Goal: Task Accomplishment & Management: Use online tool/utility

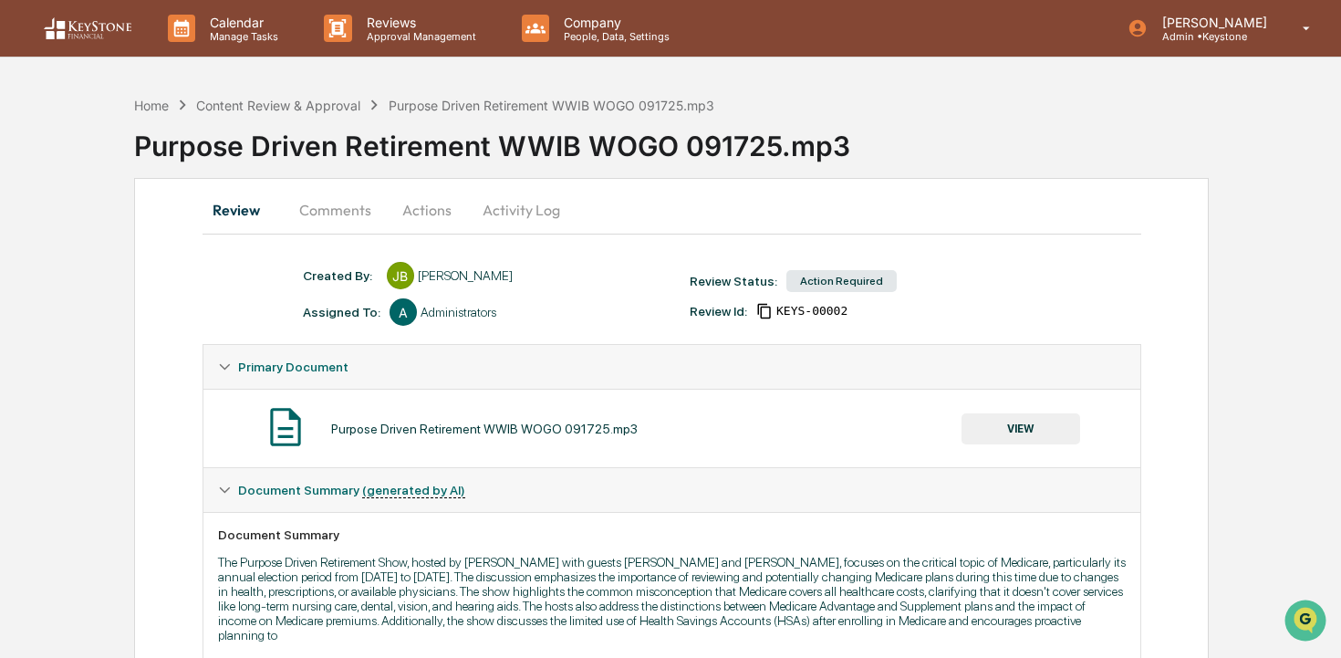
click at [350, 224] on button "Comments" at bounding box center [335, 210] width 101 height 44
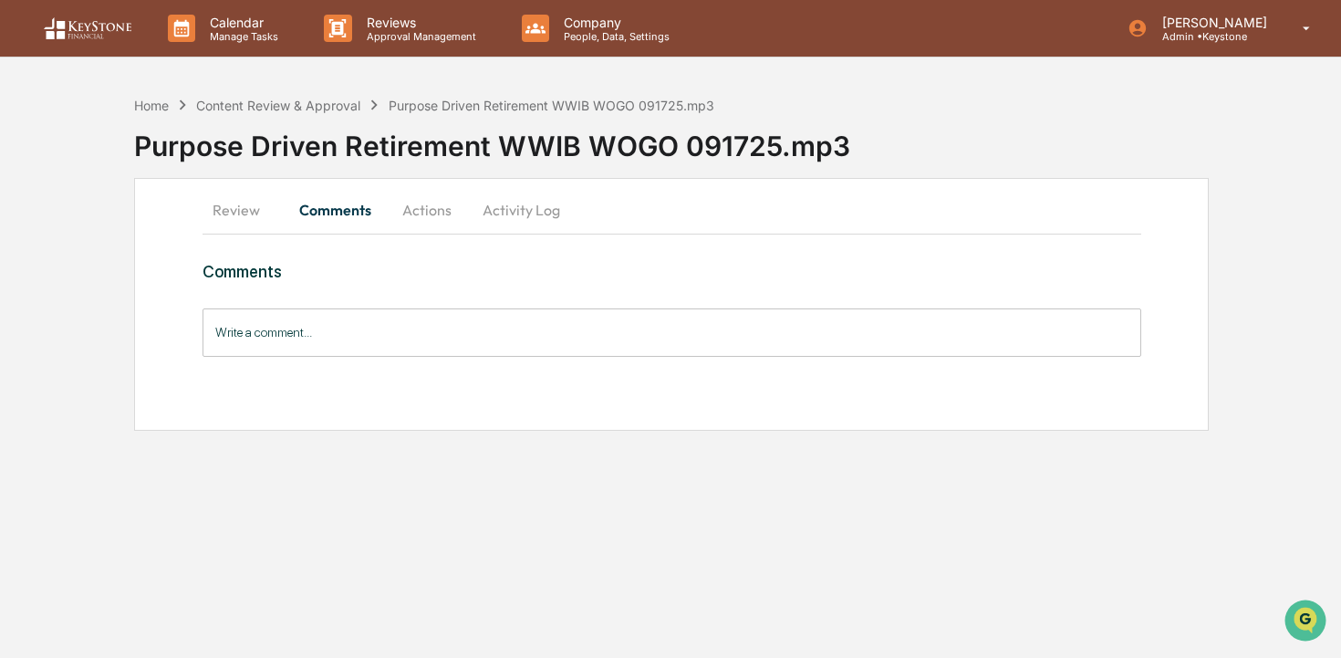
click at [514, 215] on button "Activity Log" at bounding box center [521, 210] width 107 height 44
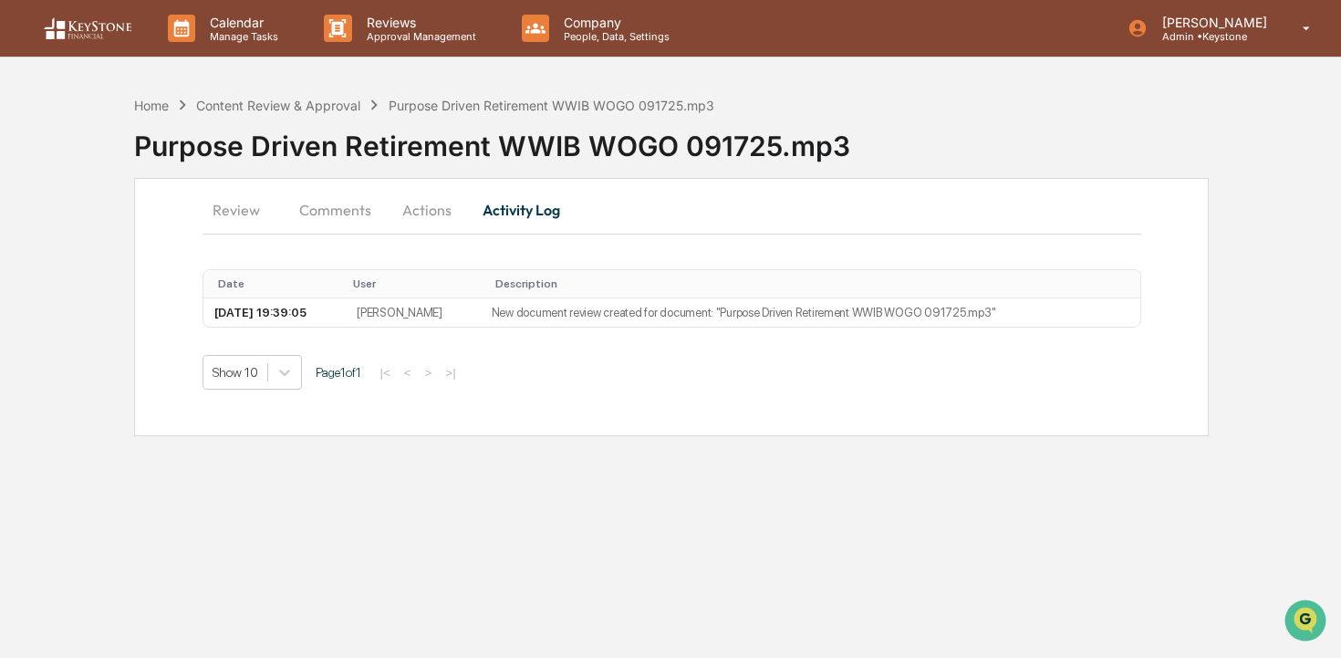
click at [426, 215] on button "Actions" at bounding box center [427, 210] width 82 height 44
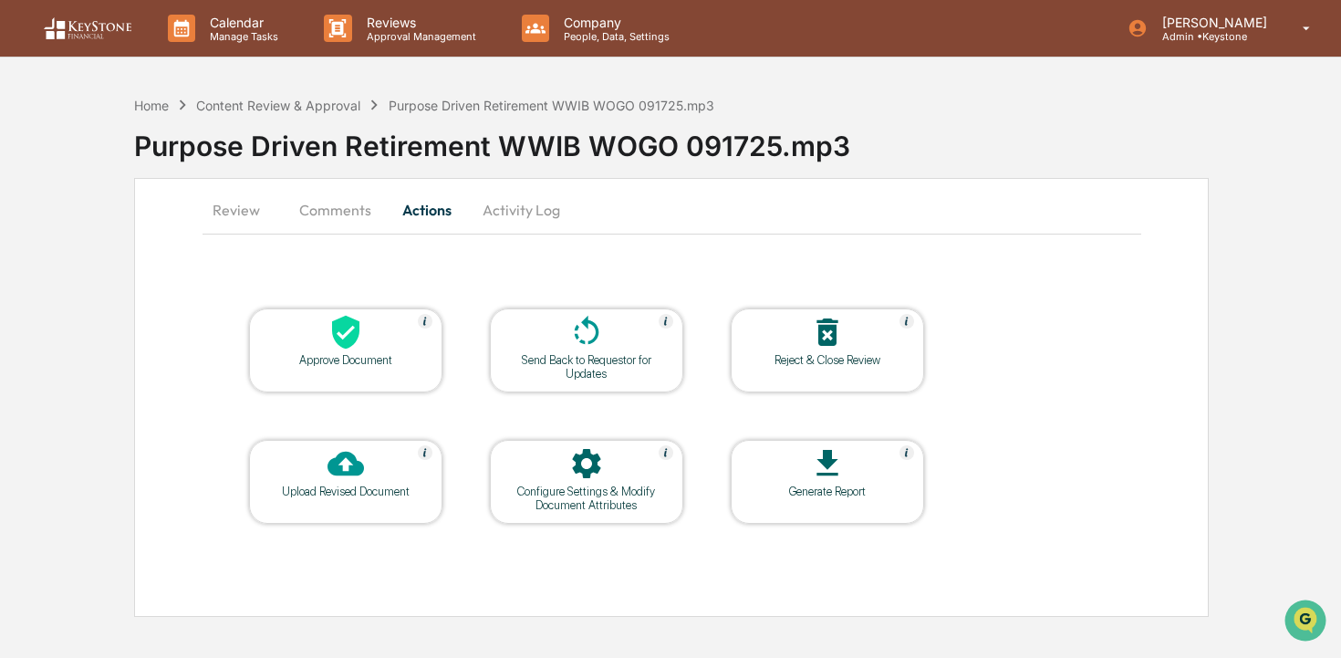
click at [319, 349] on div at bounding box center [346, 333] width 183 height 39
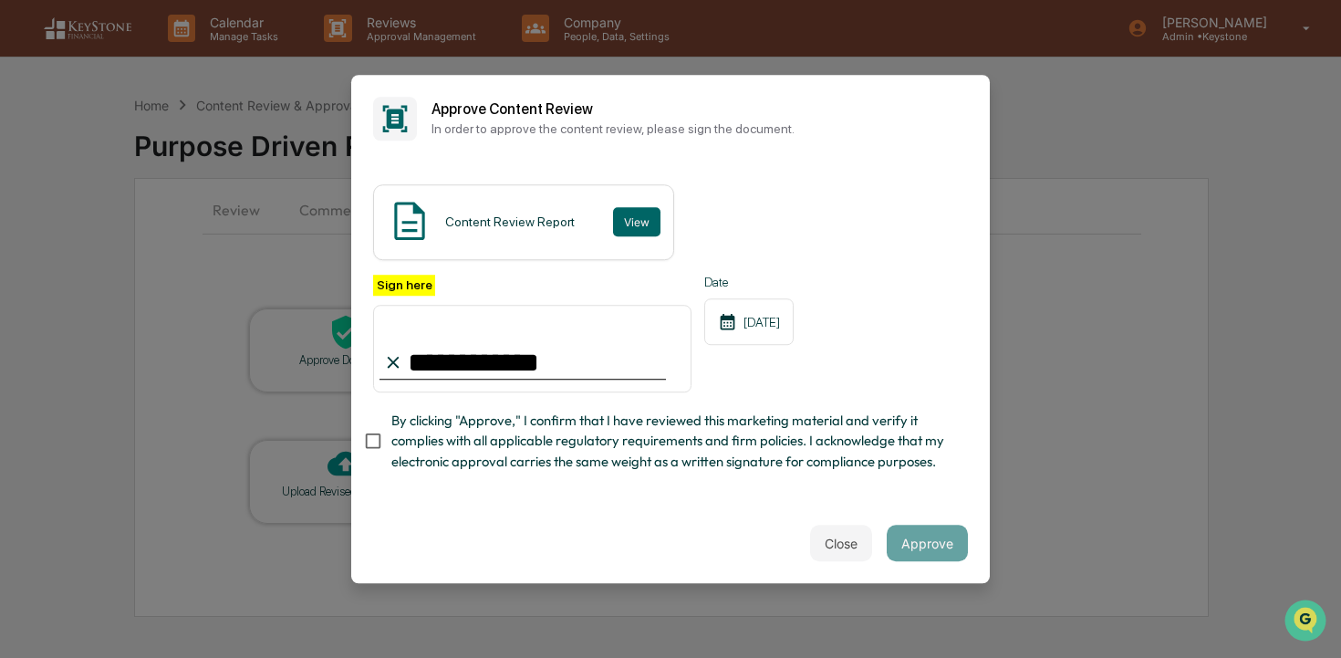
type input "**********"
drag, startPoint x: 647, startPoint y: 446, endPoint x: 667, endPoint y: 446, distance: 20.1
click at [647, 446] on span "By clicking "Approve," I confirm that I have reviewed this marketing material a…" at bounding box center [672, 441] width 562 height 61
click at [954, 541] on button "Approve" at bounding box center [927, 543] width 81 height 37
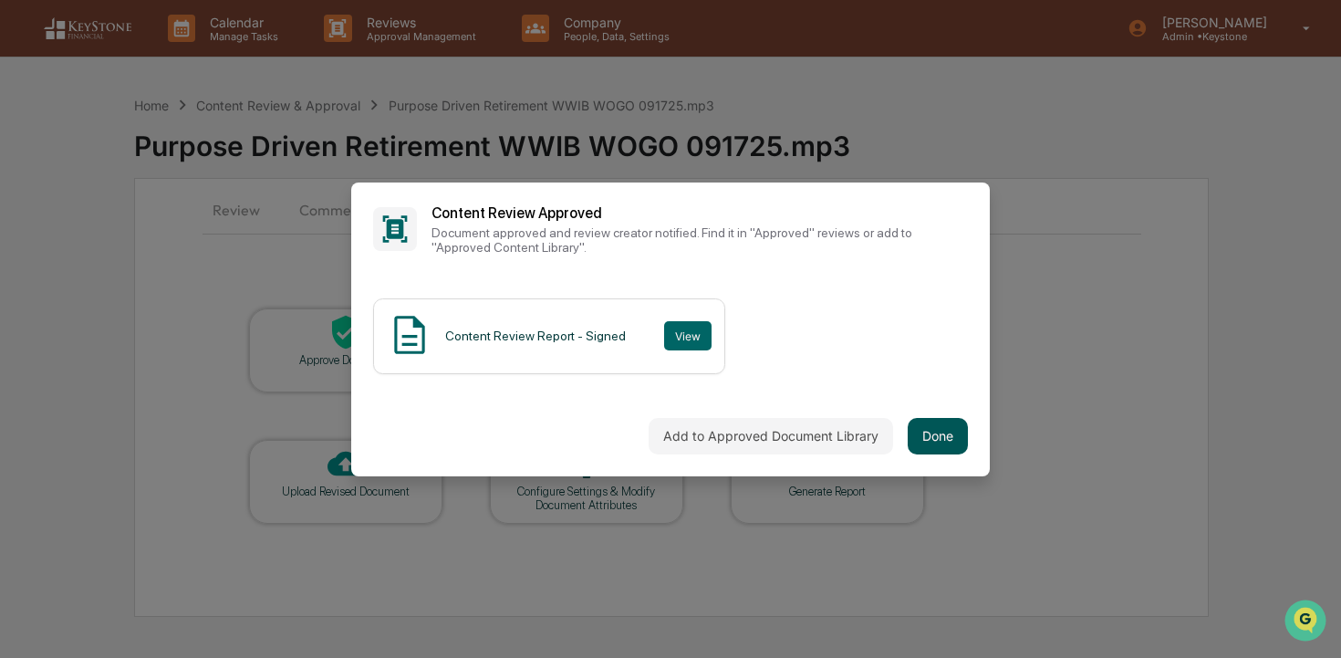
click at [943, 433] on button "Done" at bounding box center [938, 436] width 60 height 37
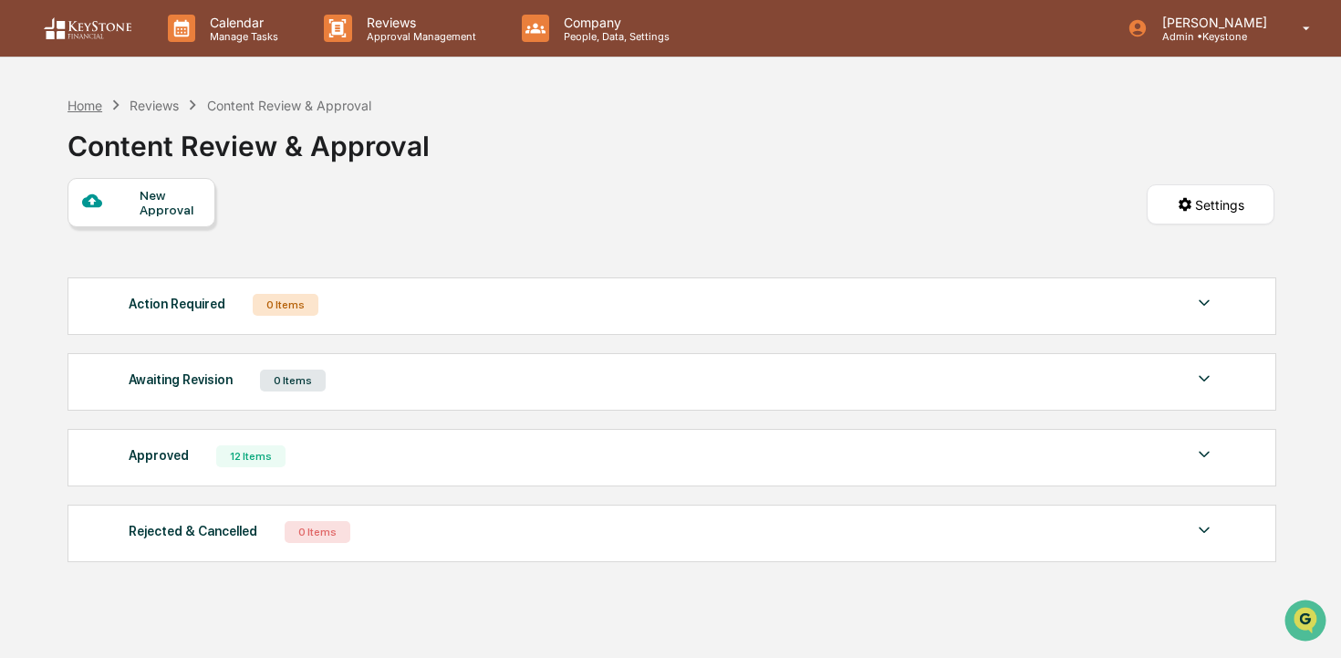
click at [100, 103] on div "Home" at bounding box center [85, 106] width 35 height 16
